Goal: Task Accomplishment & Management: Use online tool/utility

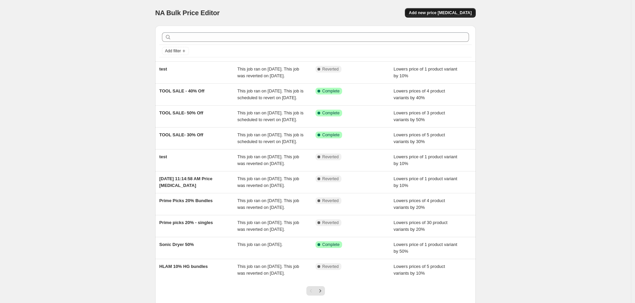
click at [463, 14] on span "Add new price [MEDICAL_DATA]" at bounding box center [440, 12] width 63 height 5
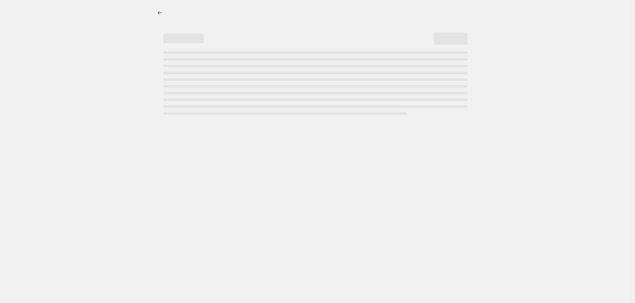
select select "percentage"
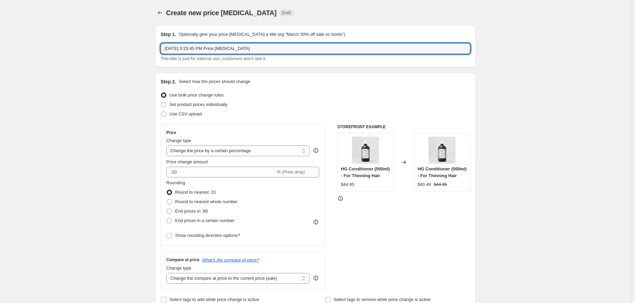
drag, startPoint x: 283, startPoint y: 50, endPoint x: 122, endPoint y: 45, distance: 160.8
type input "L"
click at [217, 49] on input "LIQUID SALE - DUO - ex 20%" at bounding box center [316, 48] width 310 height 11
drag, startPoint x: 211, startPoint y: 49, endPoint x: 216, endPoint y: 50, distance: 4.8
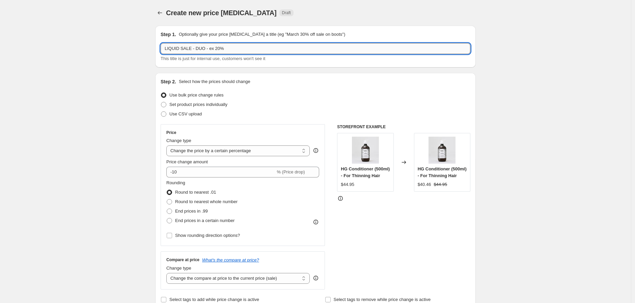
click at [216, 50] on input "LIQUID SALE - DUO - ex 20%" at bounding box center [316, 48] width 310 height 11
click at [238, 43] on input "LIQUID SALE - DUO - 20%" at bounding box center [316, 48] width 310 height 11
type input "LIQUID SALE - DUO - 20%"
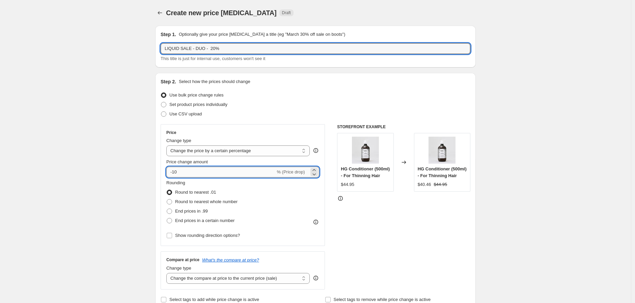
click at [202, 176] on input "-10" at bounding box center [220, 172] width 109 height 11
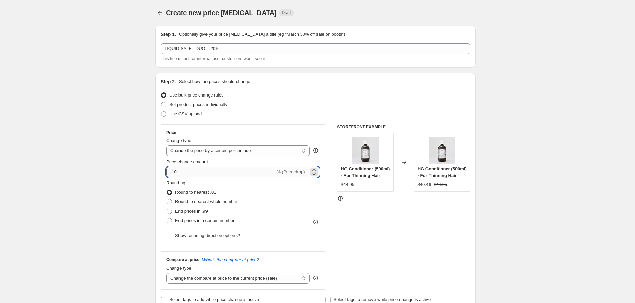
type input "-1"
type input "-20"
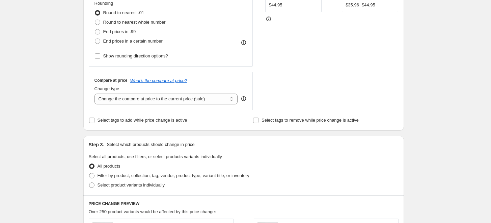
scroll to position [179, 0]
click at [113, 184] on span "Select product variants individually" at bounding box center [131, 185] width 67 height 5
click at [89, 183] on input "Select product variants individually" at bounding box center [89, 183] width 0 height 0
radio input "true"
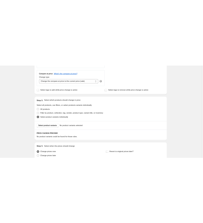
scroll to position [240, 0]
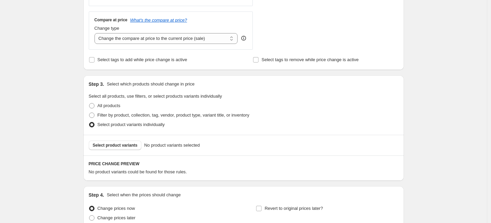
click at [387, 104] on div "All products" at bounding box center [244, 105] width 310 height 9
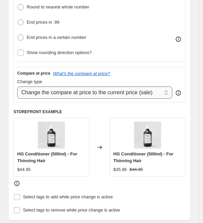
click at [108, 92] on select "Change the compare at price to the current price (sale) Change the compare at p…" at bounding box center [94, 92] width 155 height 12
click at [17, 86] on select "Change the compare at price to the current price (sale) Change the compare at p…" at bounding box center [94, 92] width 155 height 12
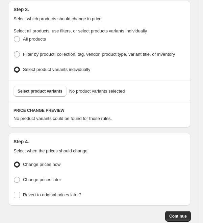
scroll to position [465, 0]
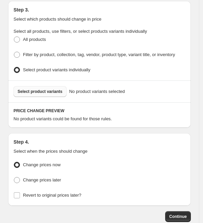
click at [48, 94] on span "Select product variants" at bounding box center [40, 91] width 45 height 5
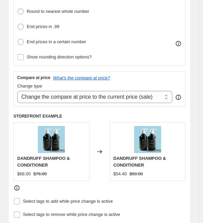
scroll to position [236, 0]
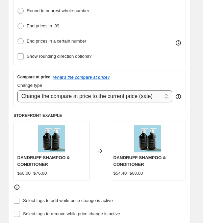
click at [98, 97] on select "Change the compare at price to the current price (sale) Change the compare at p…" at bounding box center [94, 96] width 155 height 12
select select "no_change"
click at [17, 90] on select "Change the compare at price to the current price (sale) Change the compare at p…" at bounding box center [94, 96] width 155 height 12
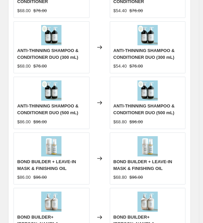
scroll to position [810, 0]
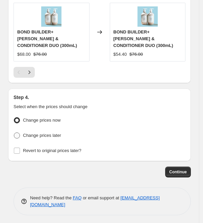
click at [37, 132] on span "Change prices later" at bounding box center [42, 135] width 38 height 7
click at [14, 132] on input "Change prices later" at bounding box center [14, 132] width 0 height 0
radio input "true"
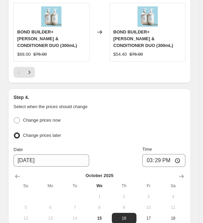
scroll to position [902, 0]
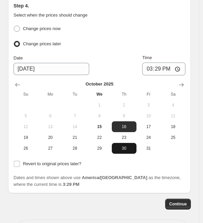
click at [123, 147] on span "30" at bounding box center [123, 148] width 19 height 5
type input "[DATE]"
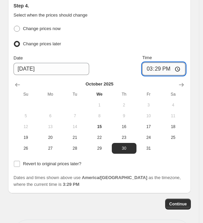
click at [149, 67] on input "15:29" at bounding box center [163, 68] width 43 height 13
type input "08:00"
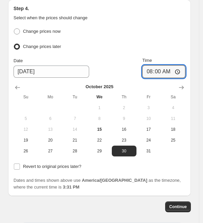
scroll to position [901, 0]
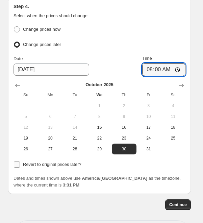
click at [15, 164] on input "Revert to original prices later?" at bounding box center [17, 164] width 6 height 6
checkbox input "true"
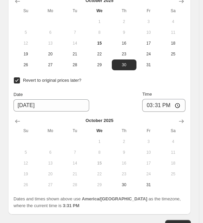
scroll to position [984, 0]
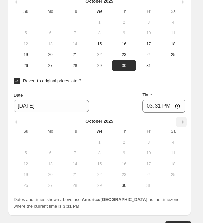
click at [185, 120] on icon "Show next month, November 2025" at bounding box center [181, 122] width 7 height 7
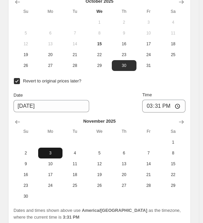
click at [52, 152] on span "3" at bounding box center [50, 152] width 19 height 5
type input "[DATE]"
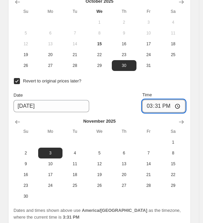
click at [154, 104] on input "15:31" at bounding box center [163, 106] width 43 height 13
click at [158, 100] on input "15:31" at bounding box center [163, 106] width 43 height 13
click at [150, 104] on input "12:00" at bounding box center [163, 106] width 43 height 13
type input "23:59"
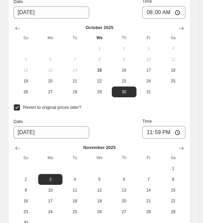
scroll to position [1049, 0]
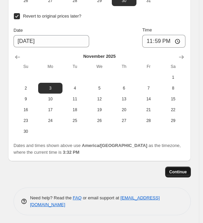
click at [187, 169] on span "Continue" at bounding box center [178, 171] width 18 height 5
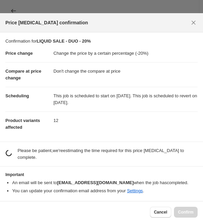
scroll to position [0, 0]
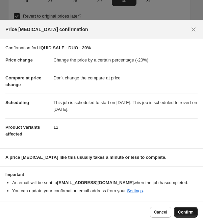
click at [186, 215] on span "Confirm" at bounding box center [186, 211] width 16 height 5
type input "LIQUID SALE - DUO - 20%"
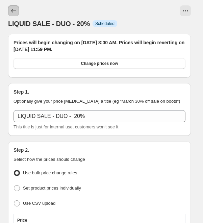
click at [14, 14] on icon "Price change jobs" at bounding box center [13, 10] width 7 height 7
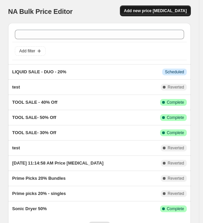
click at [173, 10] on span "Add new price [MEDICAL_DATA]" at bounding box center [155, 10] width 63 height 5
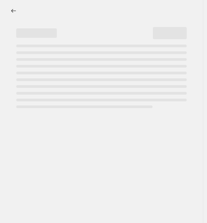
select select "percentage"
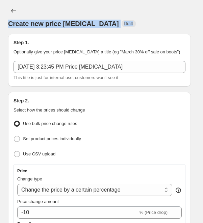
click at [134, 7] on div "Create new price [MEDICAL_DATA] Draft" at bounding box center [99, 16] width 183 height 23
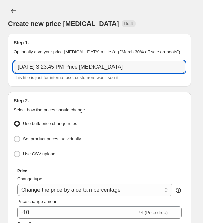
drag, startPoint x: 138, startPoint y: 62, endPoint x: -4, endPoint y: 76, distance: 142.6
click at [0, 76] on html "Home Settings Plans Skip to content Create new price [MEDICAL_DATA]. This page …" at bounding box center [101, 111] width 203 height 223
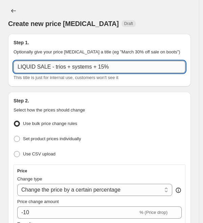
click at [72, 67] on input "LIQUID SALE - trios + systems + 15%" at bounding box center [100, 67] width 172 height 12
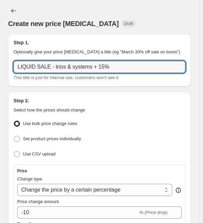
scroll to position [65, 0]
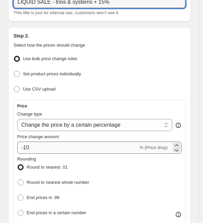
type input "LIQUID SALE - trios & systems + 15%"
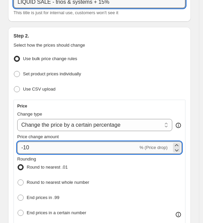
click at [45, 145] on input "-10" at bounding box center [77, 147] width 121 height 12
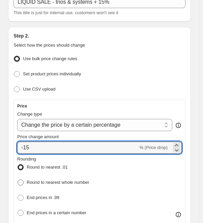
type input "-15"
click at [58, 180] on span "Round to nearest whole number" at bounding box center [58, 182] width 62 height 5
click at [18, 180] on input "Round to nearest whole number" at bounding box center [18, 179] width 0 height 0
radio input "true"
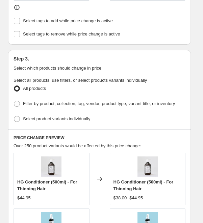
scroll to position [416, 0]
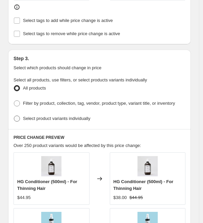
click at [71, 121] on span "Select product variants individually" at bounding box center [56, 118] width 67 height 5
click at [14, 116] on input "Select product variants individually" at bounding box center [14, 115] width 0 height 0
radio input "true"
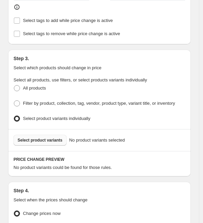
click at [49, 143] on span "Select product variants" at bounding box center [40, 139] width 45 height 5
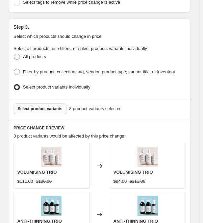
scroll to position [440, 0]
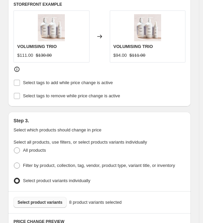
click at [77, 52] on div "$111.00 $130.00" at bounding box center [51, 55] width 69 height 7
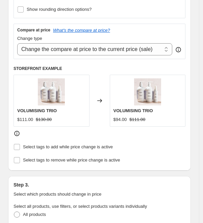
scroll to position [281, 0]
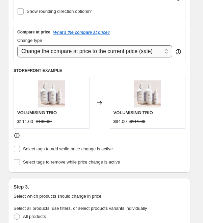
click at [82, 50] on select "Change the compare at price to the current price (sale) Change the compare at p…" at bounding box center [94, 51] width 155 height 12
select select "no_change"
click at [17, 45] on select "Change the compare at price to the current price (sale) Change the compare at p…" at bounding box center [94, 51] width 155 height 12
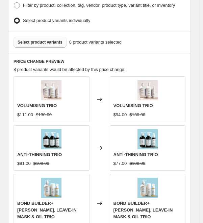
scroll to position [509, 0]
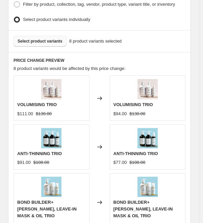
click at [40, 44] on span "Select product variants" at bounding box center [40, 40] width 45 height 5
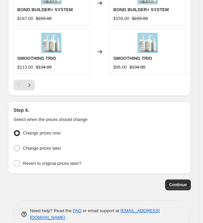
scroll to position [776, 0]
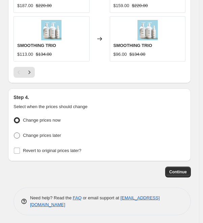
click at [57, 133] on span "Change prices later" at bounding box center [42, 135] width 38 height 5
click at [14, 132] on input "Change prices later" at bounding box center [14, 132] width 0 height 0
radio input "true"
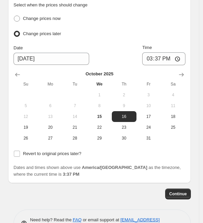
scroll to position [877, 0]
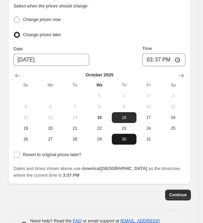
click at [122, 138] on span "30" at bounding box center [123, 138] width 19 height 5
type input "[DATE]"
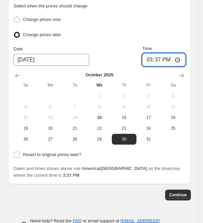
click at [151, 60] on input "15:37" at bounding box center [163, 59] width 43 height 13
type input "08:00"
click at [46, 152] on span "Revert to original prices later?" at bounding box center [52, 154] width 58 height 5
click at [20, 152] on input "Revert to original prices later?" at bounding box center [17, 155] width 6 height 6
checkbox input "true"
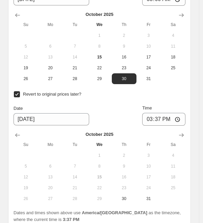
scroll to position [937, 0]
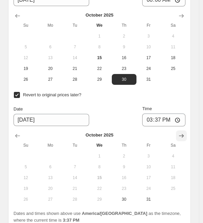
click at [185, 134] on icon "Show next month, November 2025" at bounding box center [181, 135] width 7 height 7
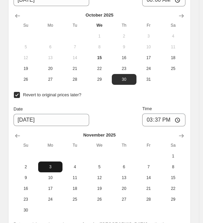
click at [57, 164] on span "3" at bounding box center [50, 166] width 19 height 5
type input "[DATE]"
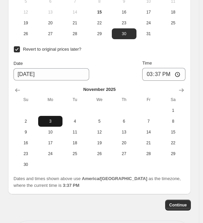
scroll to position [982, 0]
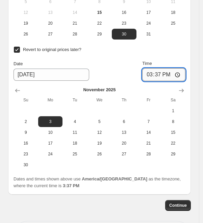
click at [152, 74] on input "15:37" at bounding box center [163, 74] width 43 height 13
type input "23:59"
click at [180, 204] on span "Continue" at bounding box center [178, 205] width 18 height 5
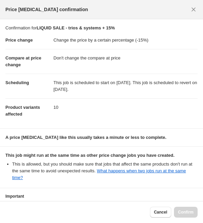
scroll to position [49, 0]
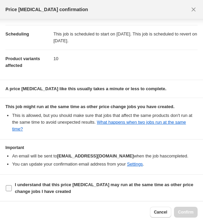
click at [10, 187] on input "I understand that this price [MEDICAL_DATA] may run at the same time as other p…" at bounding box center [9, 188] width 6 height 6
checkbox input "true"
click at [188, 211] on span "Confirm" at bounding box center [186, 211] width 16 height 5
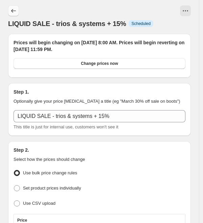
click at [13, 8] on icon "Price change jobs" at bounding box center [13, 10] width 7 height 7
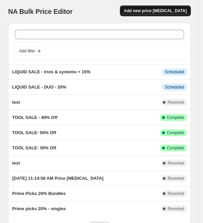
click at [148, 14] on button "Add new price [MEDICAL_DATA]" at bounding box center [155, 10] width 71 height 11
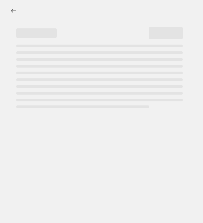
select select "percentage"
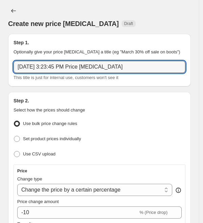
drag, startPoint x: 133, startPoint y: 67, endPoint x: -3, endPoint y: 62, distance: 136.1
click at [0, 62] on html "Home Settings Plans Skip to content Create new price [MEDICAL_DATA]. This page …" at bounding box center [101, 111] width 203 height 223
type input "LIQUID SALE - singles 30%"
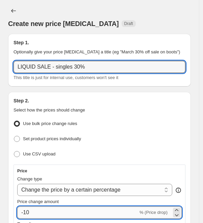
click at [36, 212] on input "-10" at bounding box center [77, 212] width 121 height 12
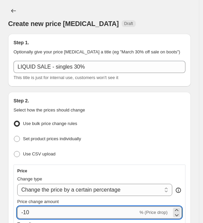
type input "-1"
type input "-30"
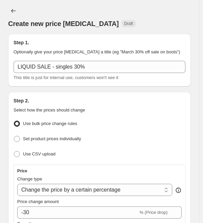
click at [121, 158] on div "Use CSV upload" at bounding box center [100, 154] width 172 height 10
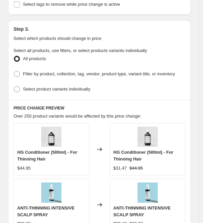
scroll to position [448, 0]
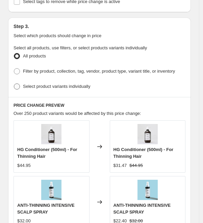
click at [50, 90] on span "Select product variants individually" at bounding box center [56, 86] width 67 height 7
click at [14, 84] on input "Select product variants individually" at bounding box center [14, 83] width 0 height 0
radio input "true"
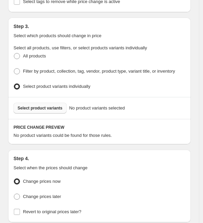
click at [42, 111] on span "Select product variants" at bounding box center [40, 107] width 45 height 5
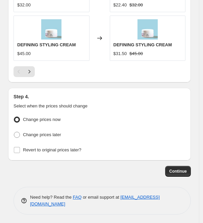
scroll to position [787, 0]
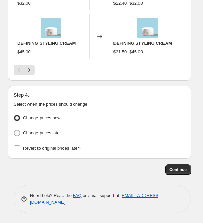
click at [46, 135] on span "Change prices later" at bounding box center [42, 132] width 38 height 5
click at [14, 130] on input "Change prices later" at bounding box center [14, 130] width 0 height 0
radio input "true"
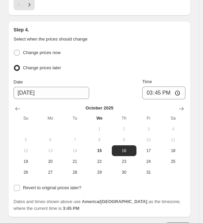
scroll to position [859, 0]
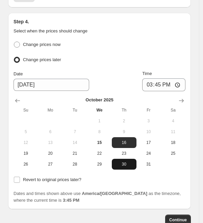
click at [125, 167] on span "30" at bounding box center [123, 163] width 19 height 5
type input "[DATE]"
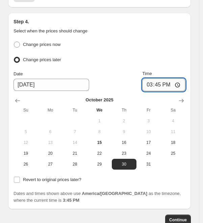
click at [150, 87] on input "15:45" at bounding box center [163, 84] width 43 height 13
type input "08:00"
click at [176, 63] on div "Change prices later" at bounding box center [100, 60] width 172 height 10
click at [41, 182] on span "Revert to original prices later?" at bounding box center [52, 179] width 58 height 5
click at [20, 183] on input "Revert to original prices later?" at bounding box center [17, 180] width 6 height 6
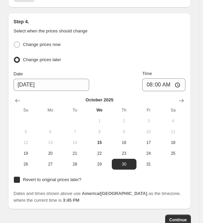
checkbox input "true"
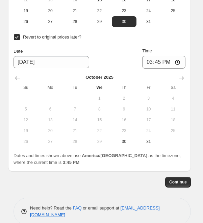
scroll to position [1000, 0]
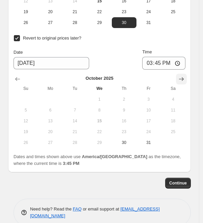
click at [185, 82] on icon "Show next month, November 2025" at bounding box center [181, 79] width 7 height 7
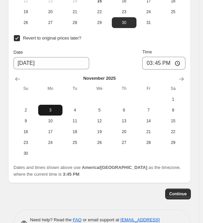
click at [58, 113] on span "3" at bounding box center [50, 109] width 19 height 5
type input "[DATE]"
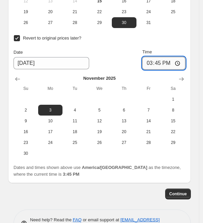
click at [148, 67] on input "15:45" at bounding box center [163, 63] width 43 height 13
type input "23:59"
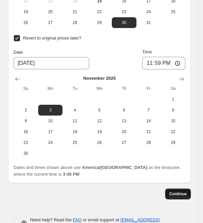
click at [173, 197] on span "Continue" at bounding box center [178, 193] width 18 height 5
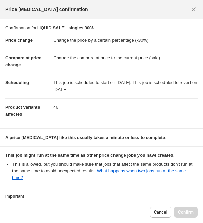
scroll to position [49, 0]
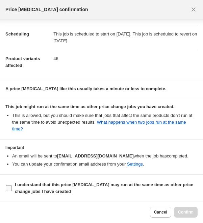
click at [9, 187] on input "I understand that this price [MEDICAL_DATA] may run at the same time as other p…" at bounding box center [9, 188] width 6 height 6
checkbox input "true"
click at [184, 210] on span "Confirm" at bounding box center [186, 211] width 16 height 5
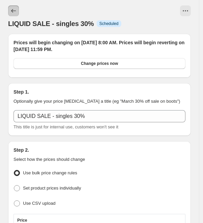
click at [14, 11] on icon "Price change jobs" at bounding box center [13, 10] width 7 height 7
